Goal: Task Accomplishment & Management: Complete application form

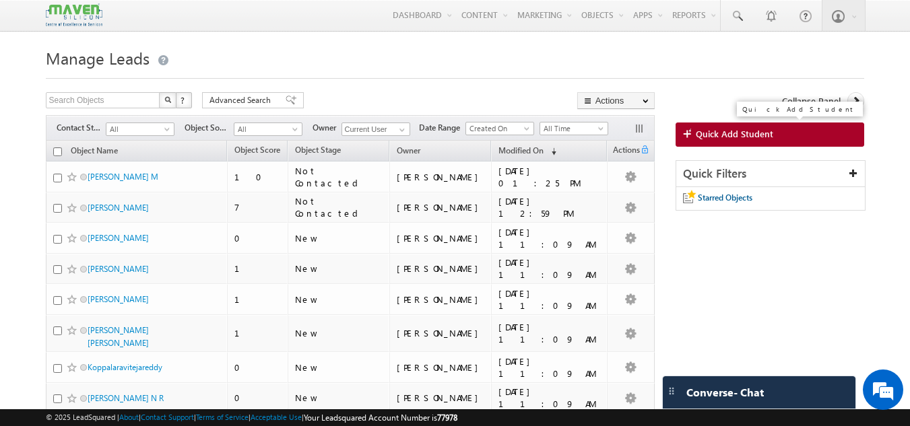
click at [728, 122] on div "Collapse Panel Quick Add Student Quick Filters Starred Objects" at bounding box center [770, 158] width 189 height 132
click at [731, 126] on link "Quick Add Student" at bounding box center [770, 135] width 189 height 24
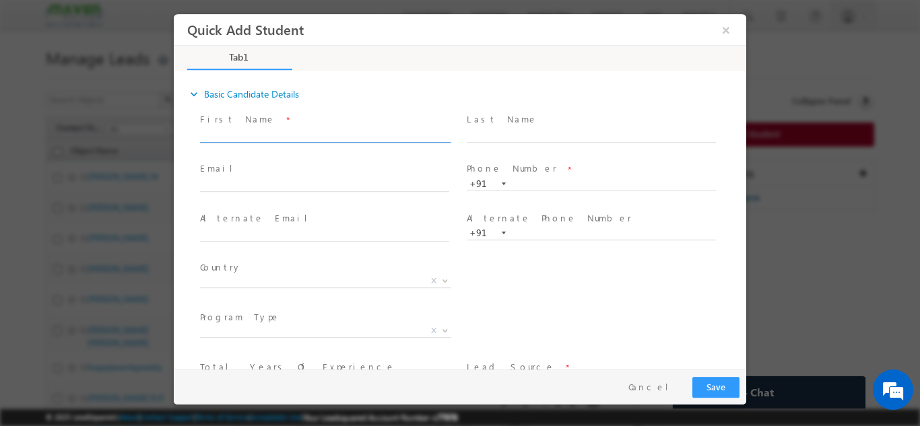
click at [309, 134] on input "text" at bounding box center [324, 135] width 249 height 13
type input "m"
type input "[PERSON_NAME]"
click at [500, 133] on input "text" at bounding box center [591, 135] width 249 height 13
type input "Saqlain"
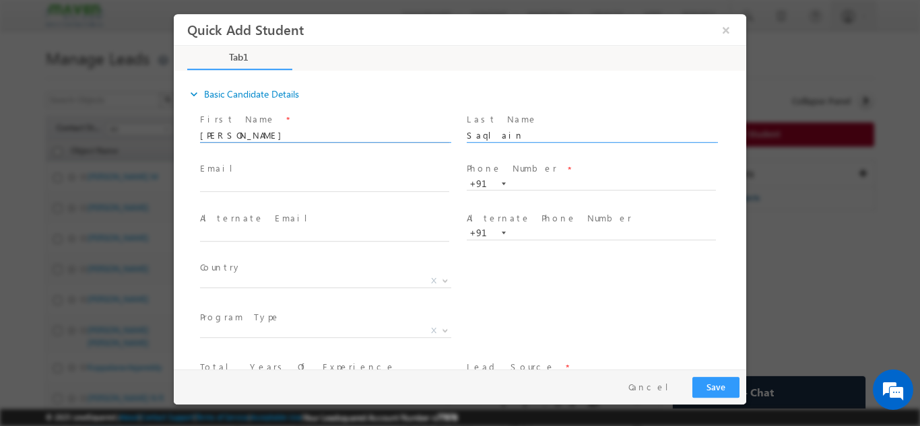
click at [234, 133] on input "[PERSON_NAME]" at bounding box center [324, 135] width 249 height 13
type input "[PERSON_NAME]"
click at [0, 51] on div at bounding box center [460, 213] width 920 height 426
paste input "91775 62751"
type input "9177562751"
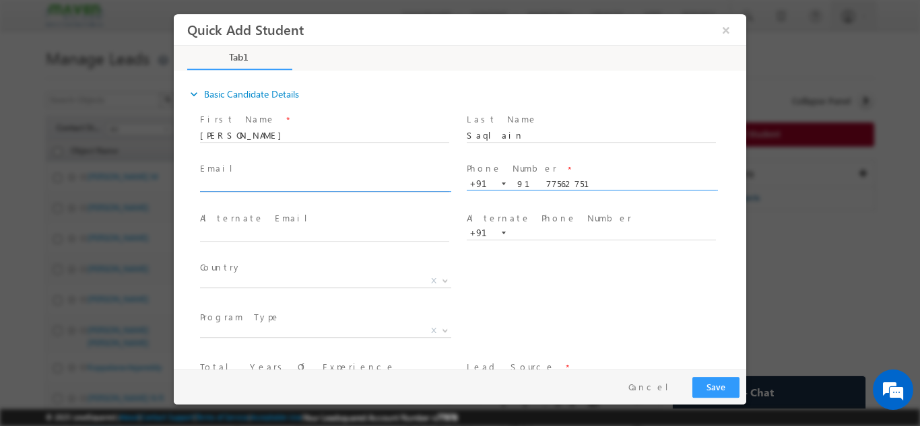
click at [249, 185] on input "text" at bounding box center [324, 184] width 249 height 13
paste input "[EMAIL_ADDRESS][DOMAIN_NAME]"
type input "[EMAIL_ADDRESS][DOMAIN_NAME]"
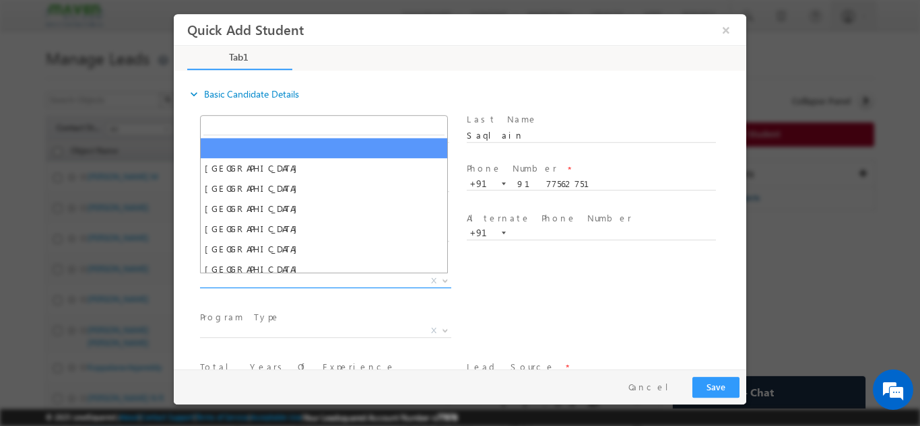
click at [345, 274] on span "X" at bounding box center [325, 280] width 251 height 13
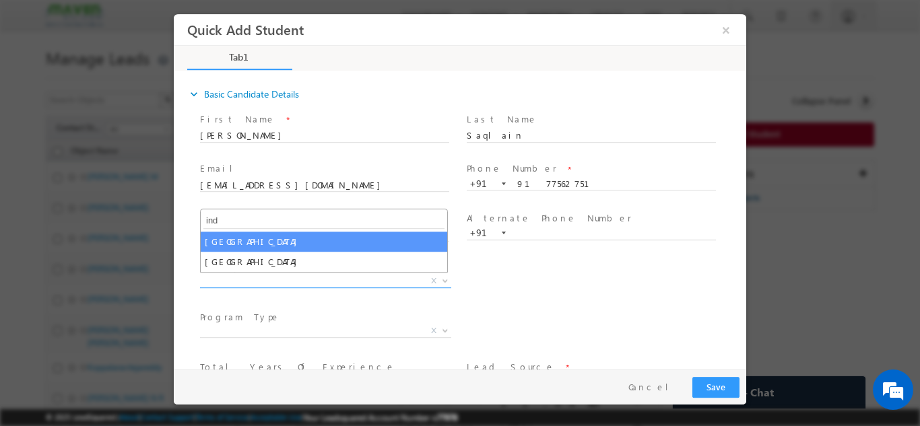
type input "ind"
select select "[GEOGRAPHIC_DATA]"
select select
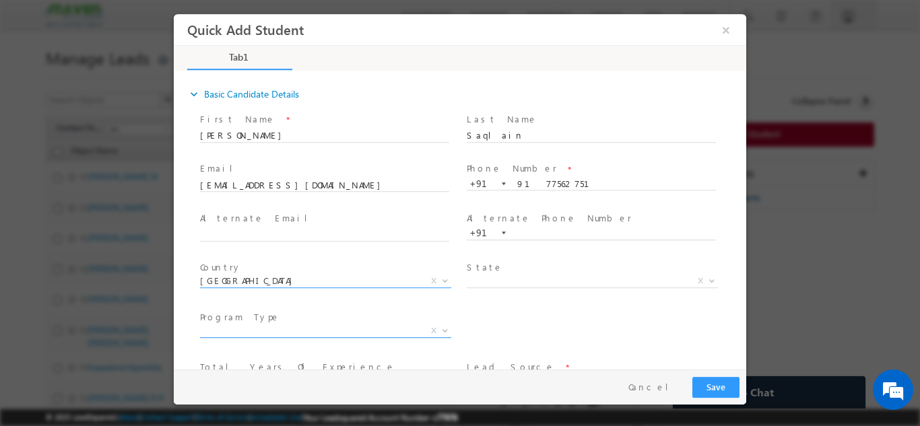
click at [437, 323] on span at bounding box center [443, 330] width 13 height 18
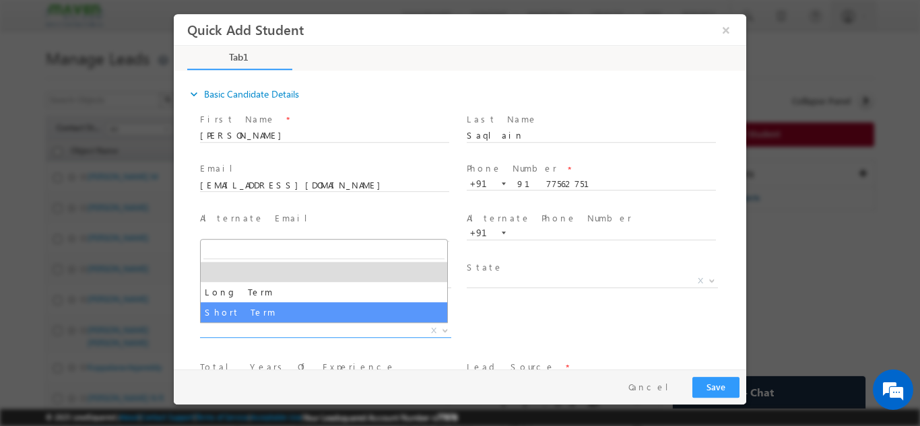
select select "Short Term"
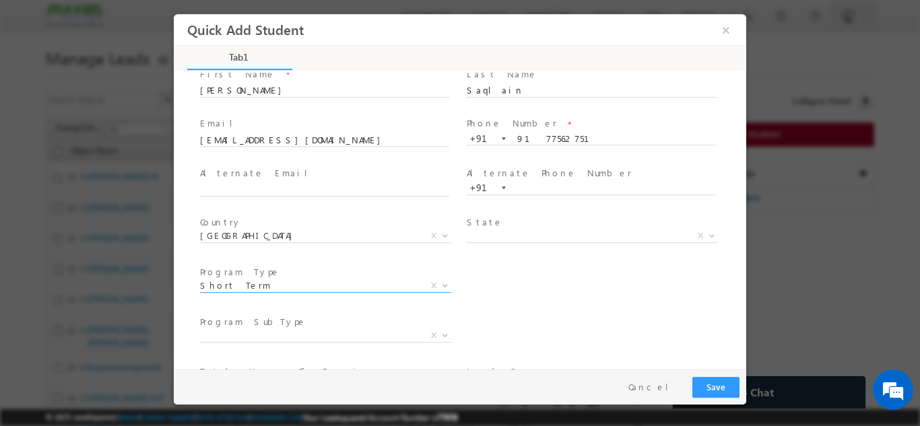
scroll to position [67, 0]
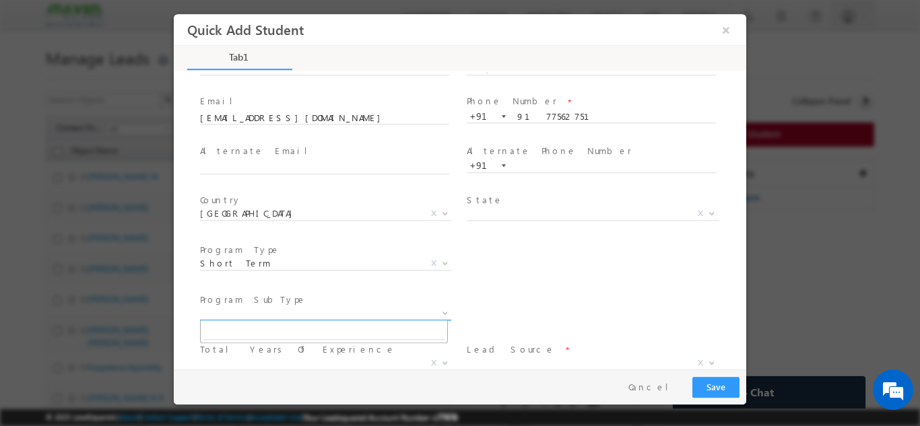
click at [320, 313] on span "X" at bounding box center [325, 312] width 251 height 13
click at [548, 290] on div "Program SubType * X Program Name * Executive [DOMAIN_NAME] in VLSI Design Advan…" at bounding box center [471, 315] width 549 height 50
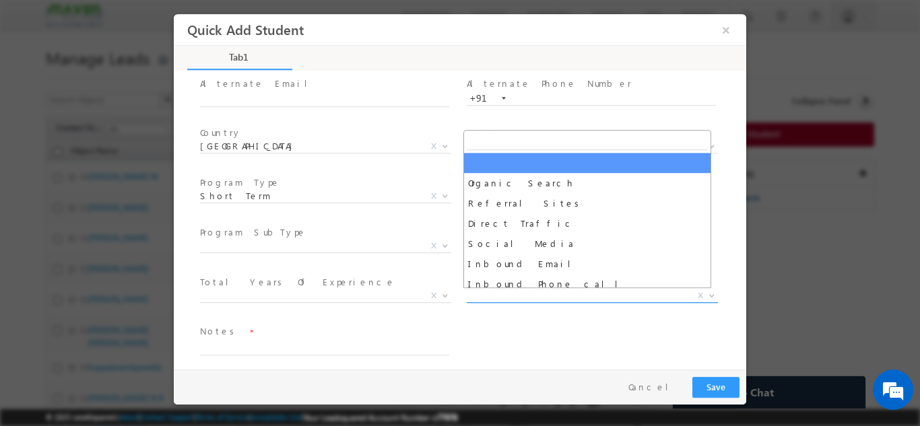
click at [546, 297] on span "X" at bounding box center [592, 295] width 251 height 13
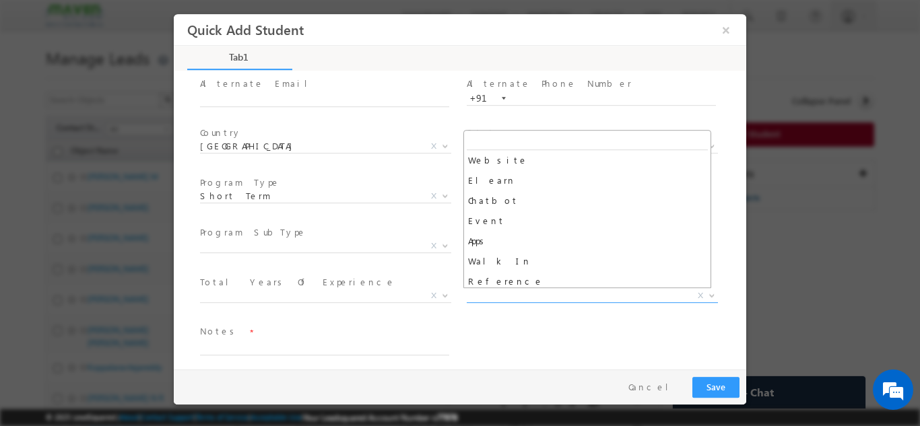
scroll to position [269, 0]
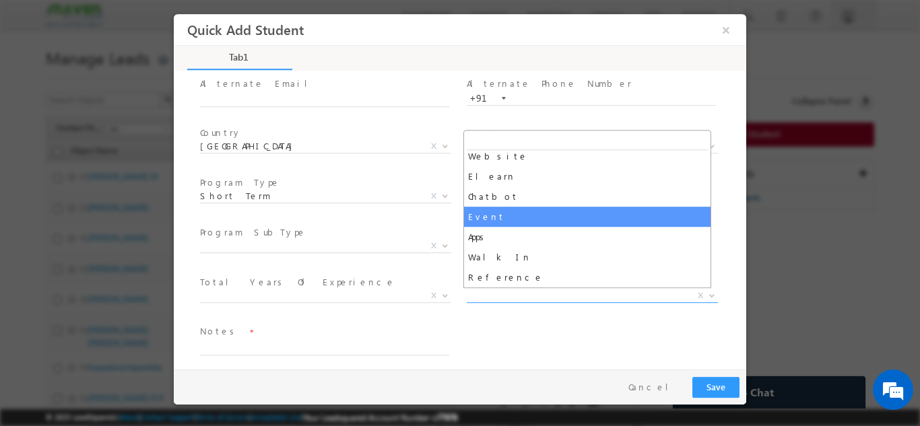
select select "Event"
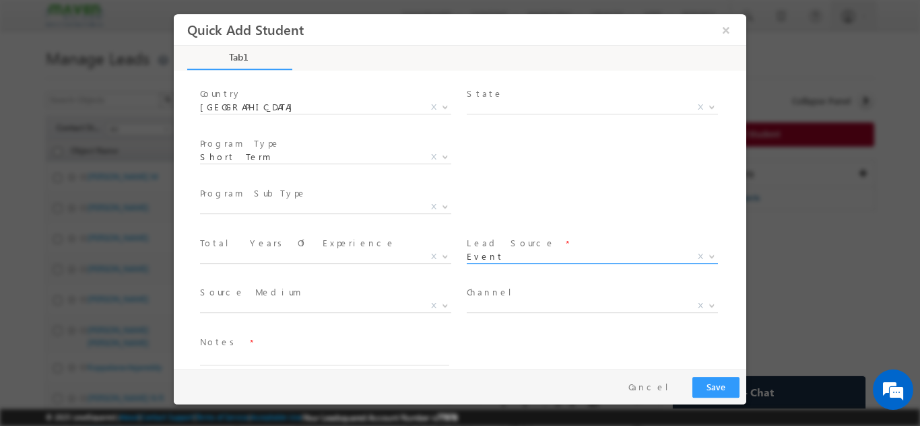
scroll to position [191, 0]
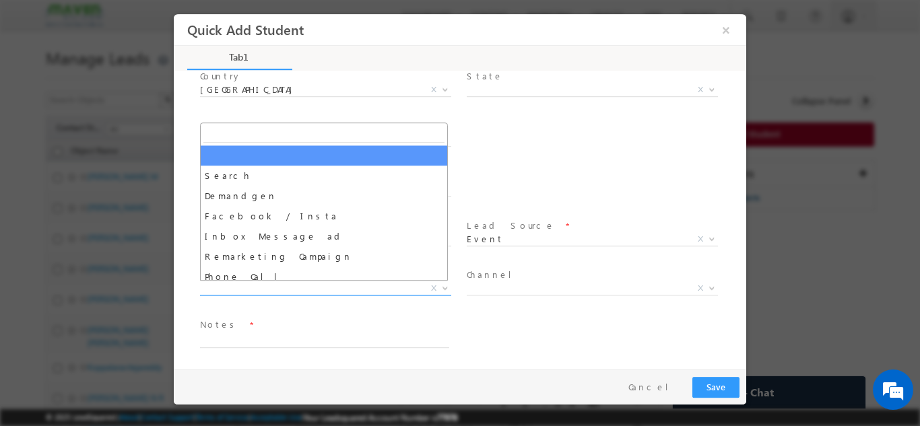
click at [292, 282] on span "X" at bounding box center [325, 288] width 251 height 13
click at [343, 310] on span at bounding box center [324, 304] width 249 height 15
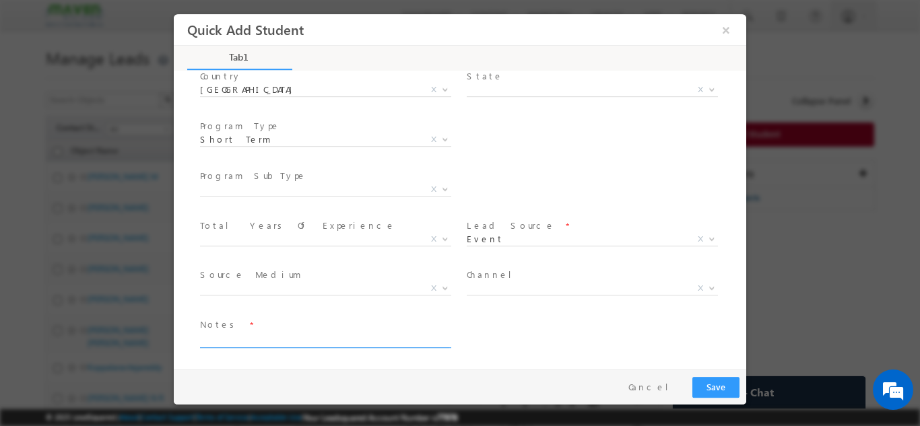
click at [266, 333] on textarea at bounding box center [324, 339] width 249 height 15
type textarea "IIT R program pitched at DVCon."
click at [721, 385] on button "Save" at bounding box center [715, 386] width 47 height 21
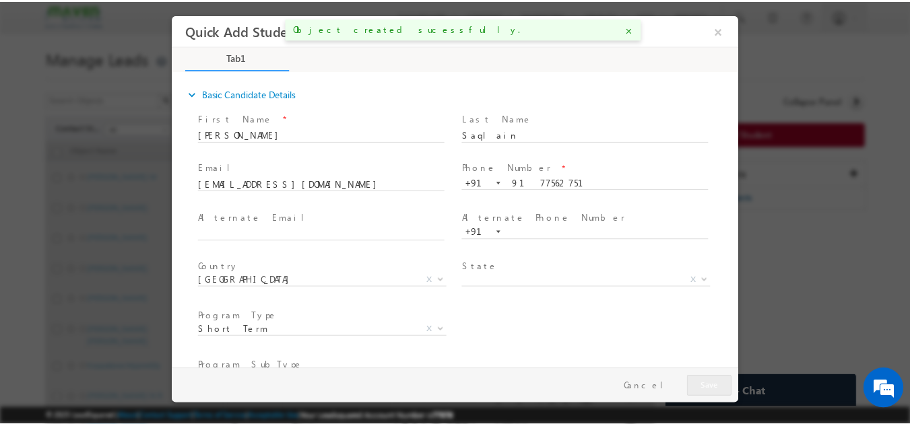
scroll to position [0, 0]
